Goal: Transaction & Acquisition: Obtain resource

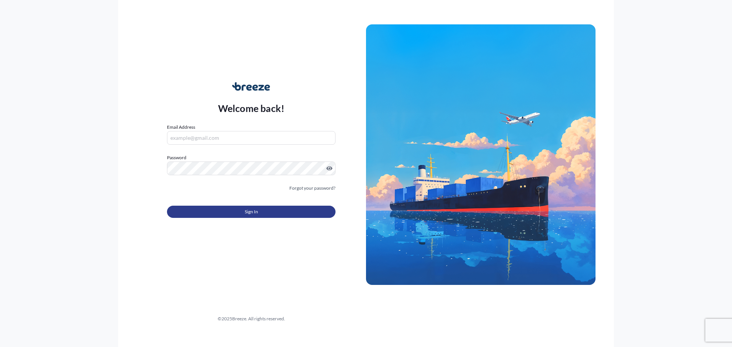
type input "[PERSON_NAME][EMAIL_ADDRESS][DOMAIN_NAME]"
click at [265, 210] on button "Sign In" at bounding box center [251, 212] width 169 height 12
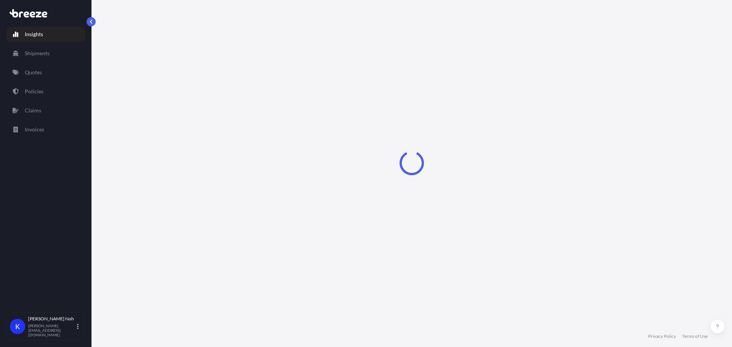
select select "2025"
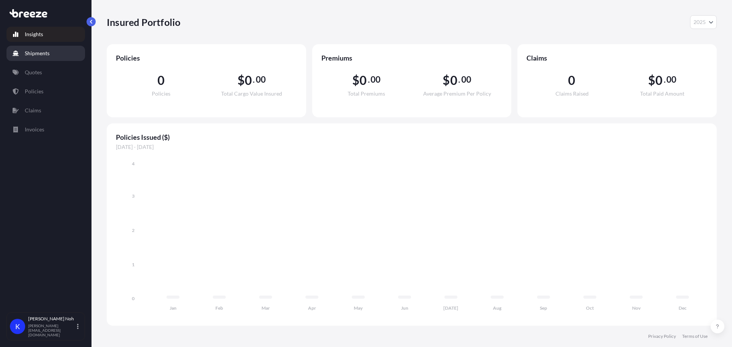
click at [45, 51] on p "Shipments" at bounding box center [37, 54] width 25 height 8
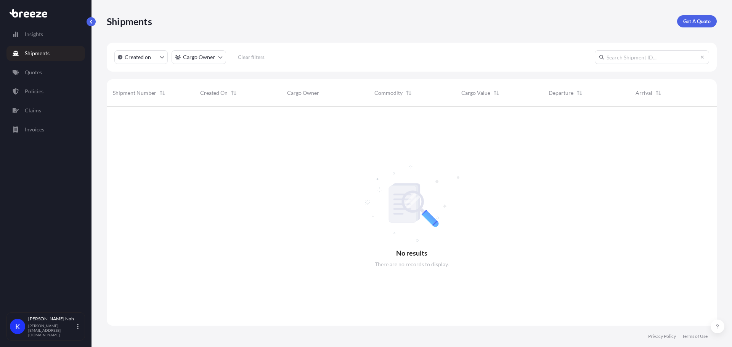
scroll to position [241, 605]
click at [37, 32] on p "Insights" at bounding box center [34, 35] width 18 height 8
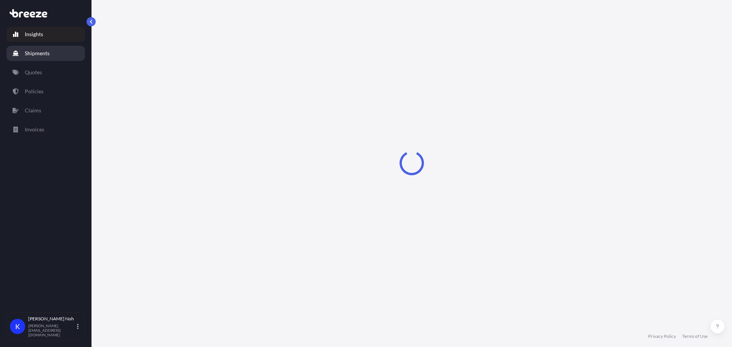
click at [44, 53] on p "Shipments" at bounding box center [37, 54] width 25 height 8
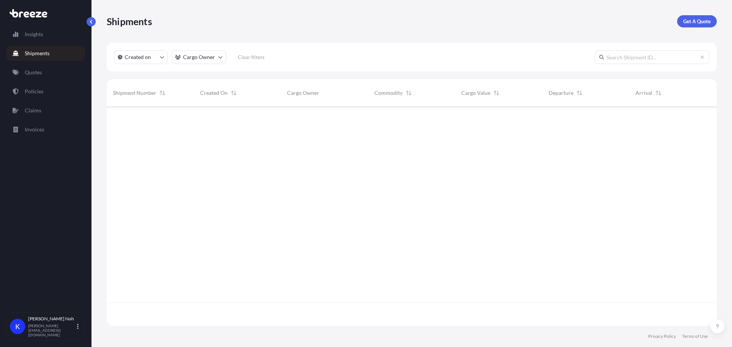
scroll to position [218, 605]
click at [31, 114] on link "Claims" at bounding box center [45, 110] width 79 height 15
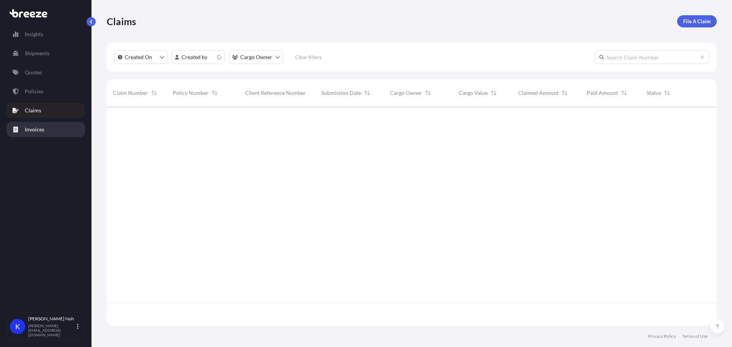
scroll to position [218, 605]
click at [36, 135] on link "Invoices" at bounding box center [45, 129] width 79 height 15
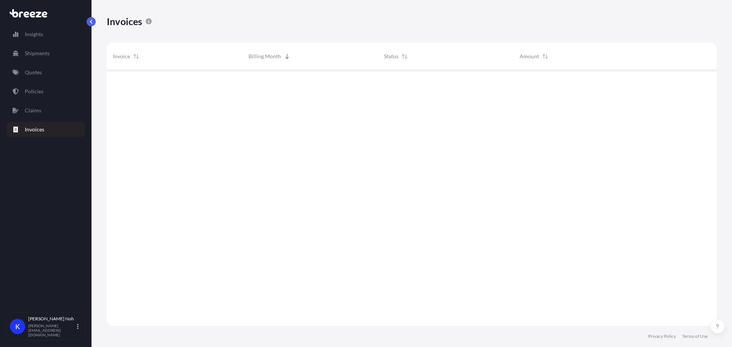
scroll to position [278, 605]
click at [32, 119] on div "Insights Shipments Quotes Policies Claims Invoices" at bounding box center [45, 166] width 79 height 293
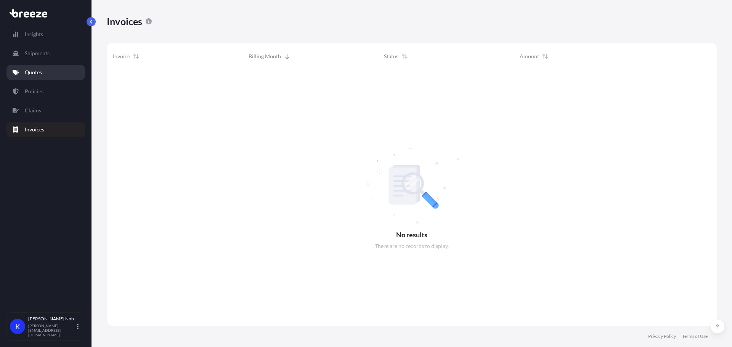
click at [27, 67] on link "Quotes" at bounding box center [45, 72] width 79 height 15
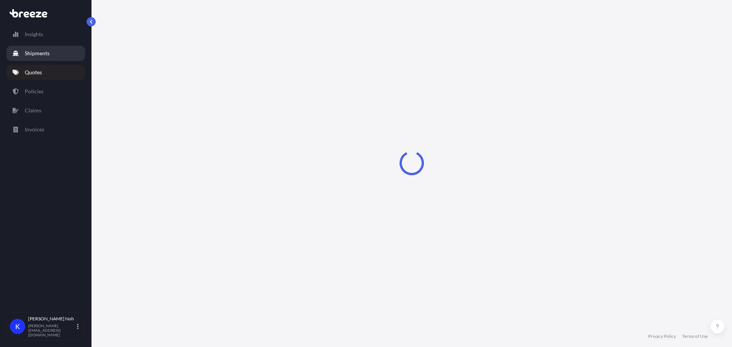
click at [40, 49] on link "Shipments" at bounding box center [45, 53] width 79 height 15
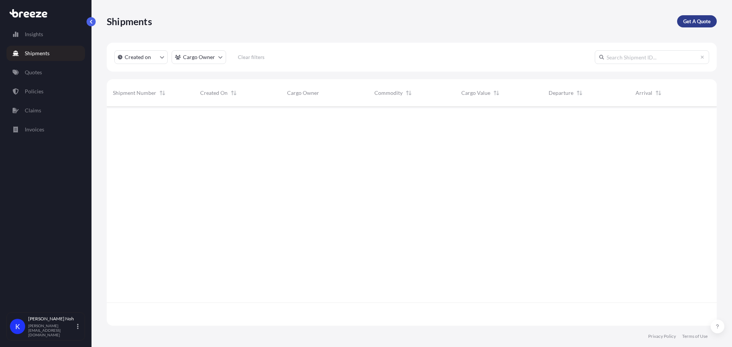
scroll to position [241, 605]
click at [689, 23] on p "Get A Quote" at bounding box center [697, 22] width 27 height 8
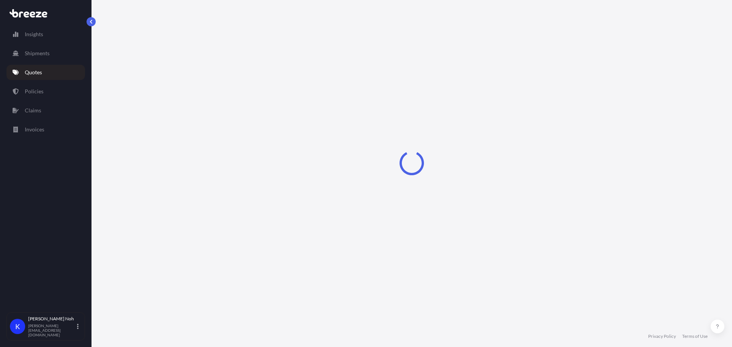
select select "Sea"
select select "1"
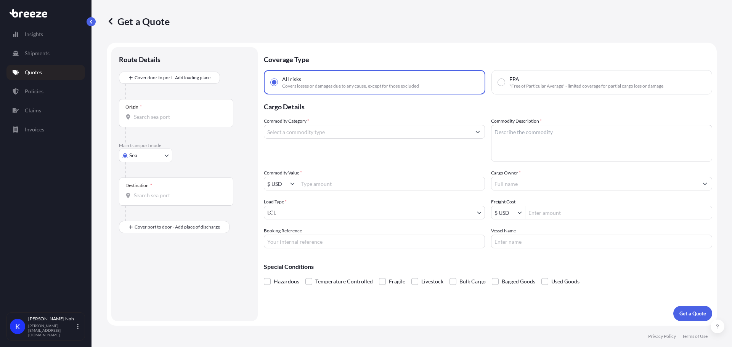
click at [304, 24] on div "Get a Quote" at bounding box center [412, 21] width 610 height 12
click at [352, 84] on span "Covers losses or damages due to any cause, except for those excluded" at bounding box center [350, 86] width 137 height 6
click at [278, 84] on input "All risks Covers losses or damages due to any cause, except for those excluded" at bounding box center [274, 82] width 7 height 7
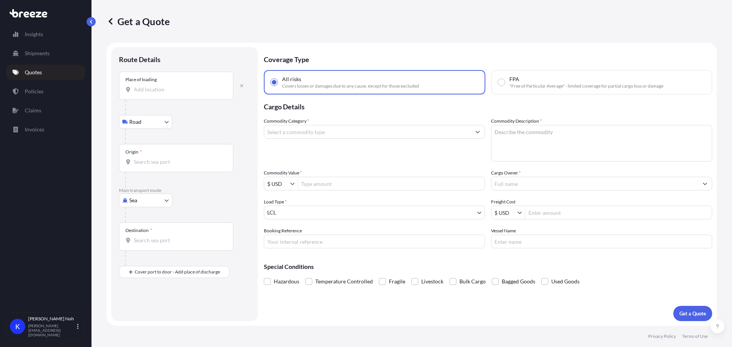
click at [179, 82] on div "Place of loading" at bounding box center [176, 86] width 114 height 28
click at [179, 86] on input "Place of loading" at bounding box center [179, 90] width 90 height 8
click at [218, 32] on div "Get a Quote" at bounding box center [412, 21] width 610 height 43
